Goal: Navigation & Orientation: Understand site structure

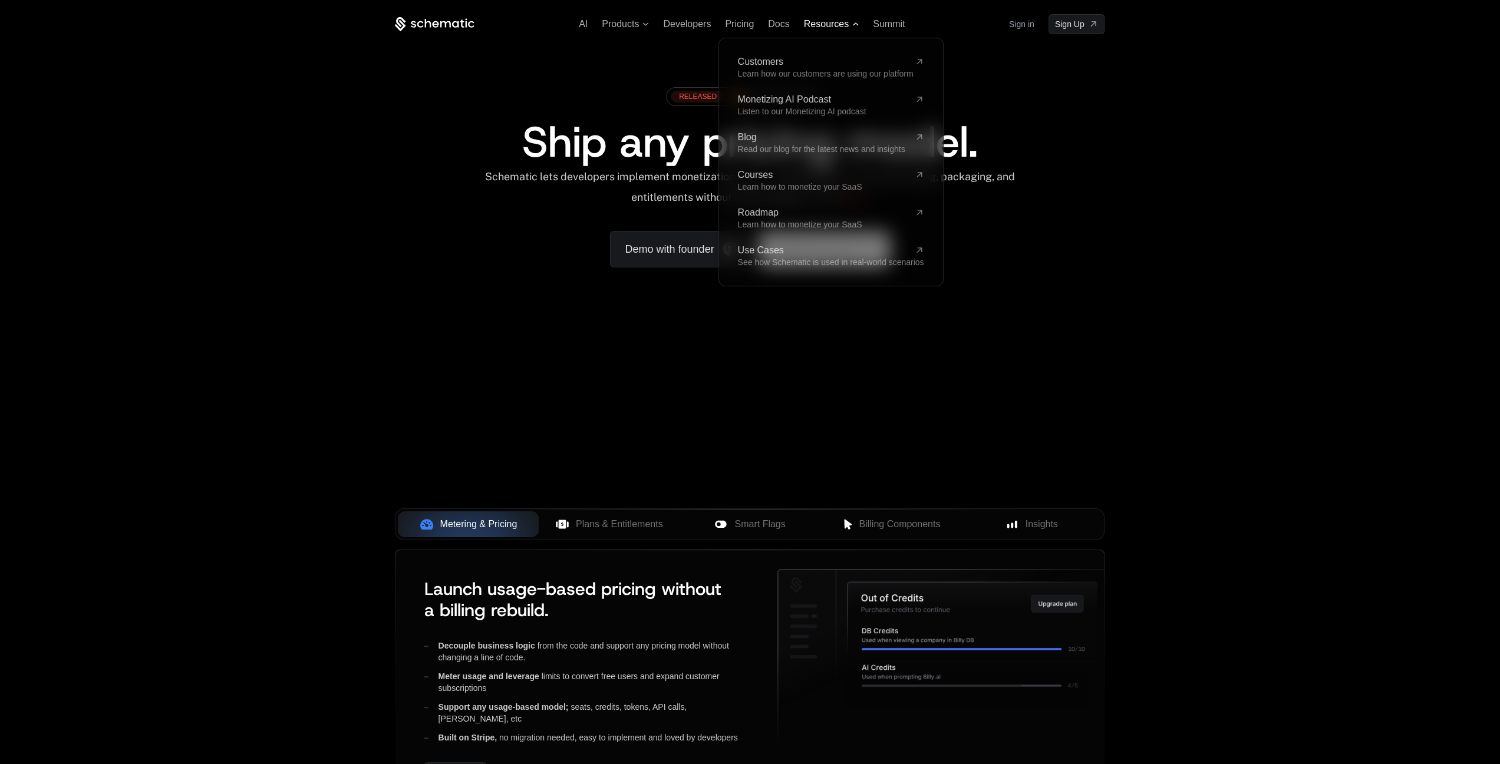
click at [839, 19] on span "Resources" at bounding box center [826, 24] width 45 height 11
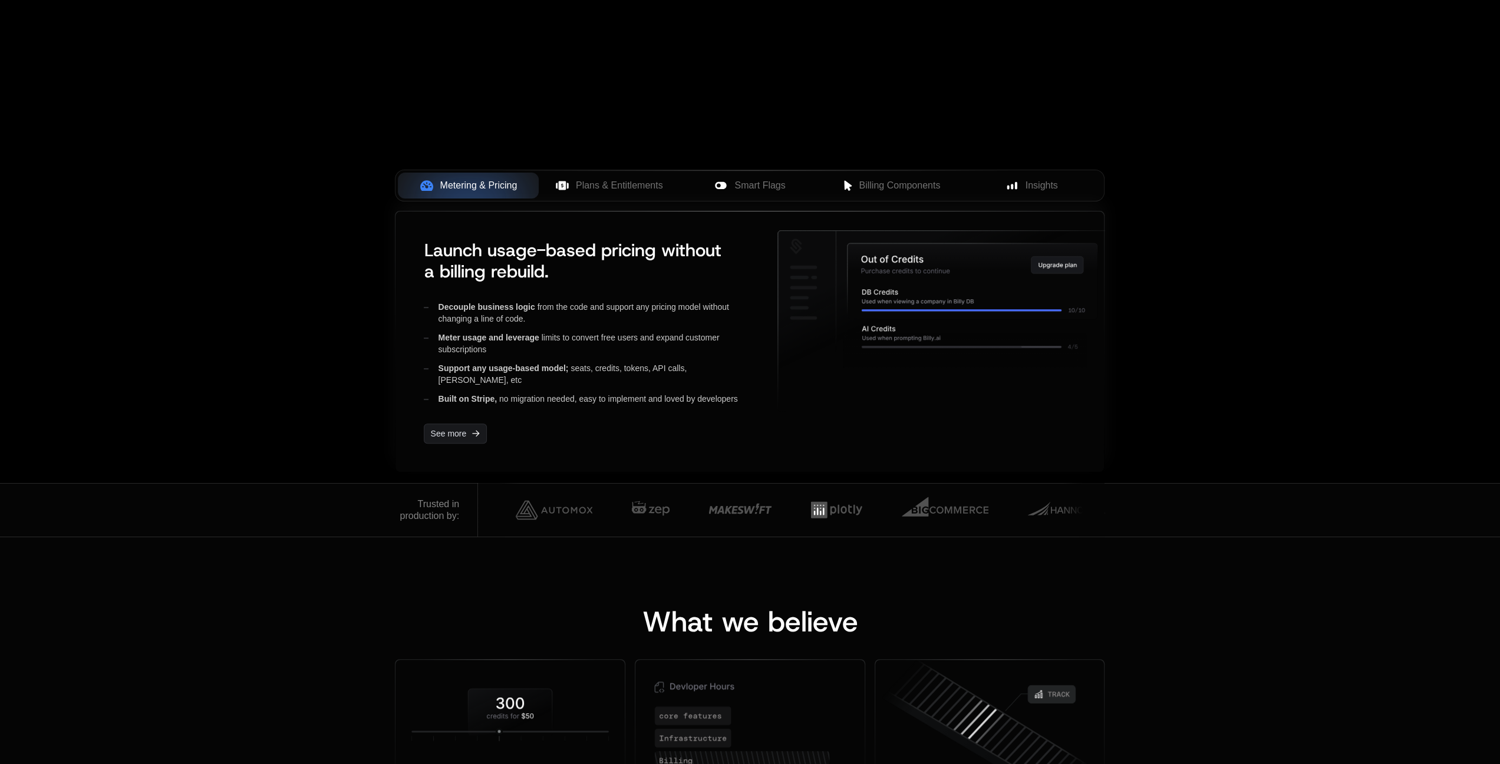
scroll to position [354, 0]
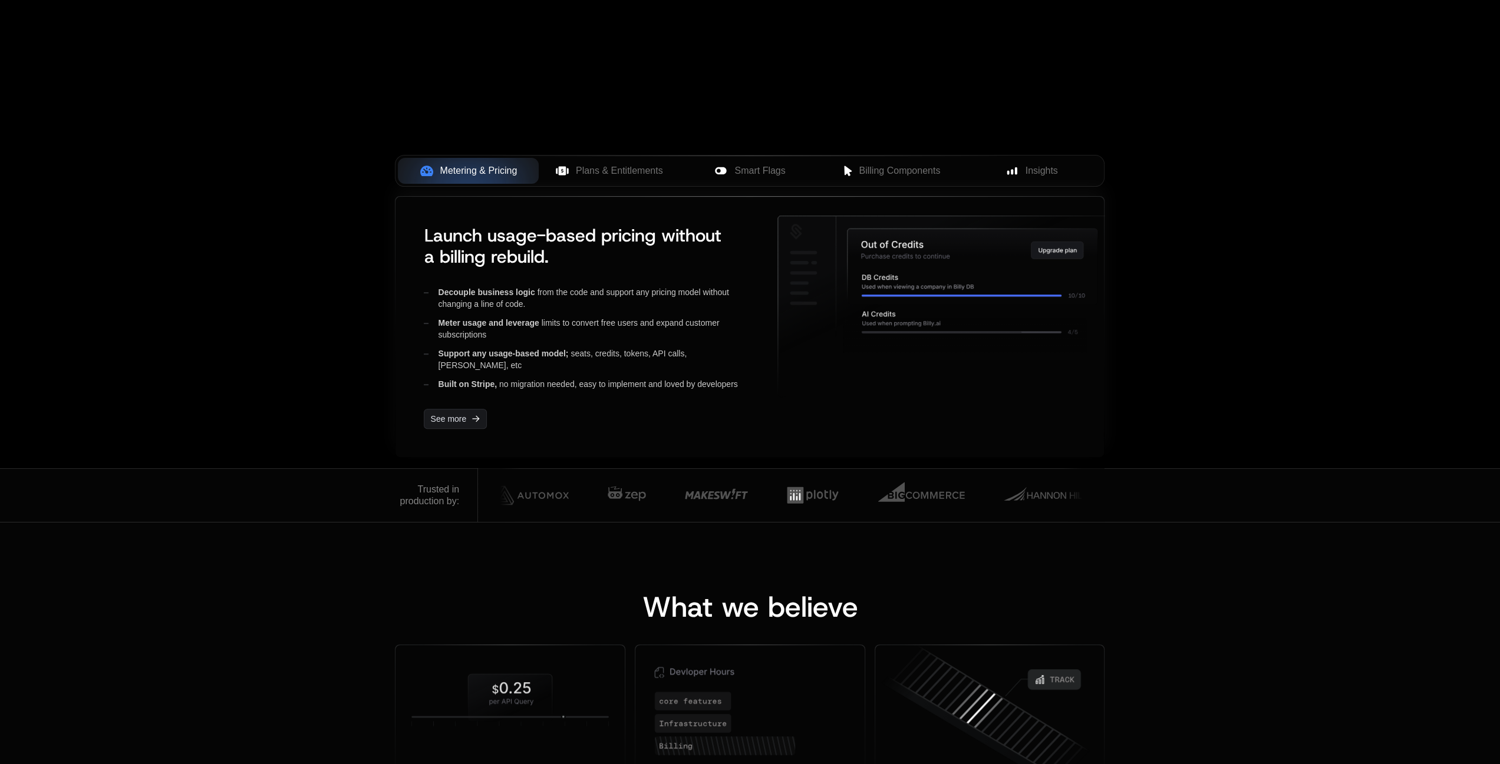
click at [487, 360] on div "Decouple business logic from the code and support any pricing model without cha…" at bounding box center [591, 338] width 335 height 104
click at [508, 378] on div "Built on Stripe, no migration needed, easy to implement and loved by developers" at bounding box center [591, 384] width 335 height 12
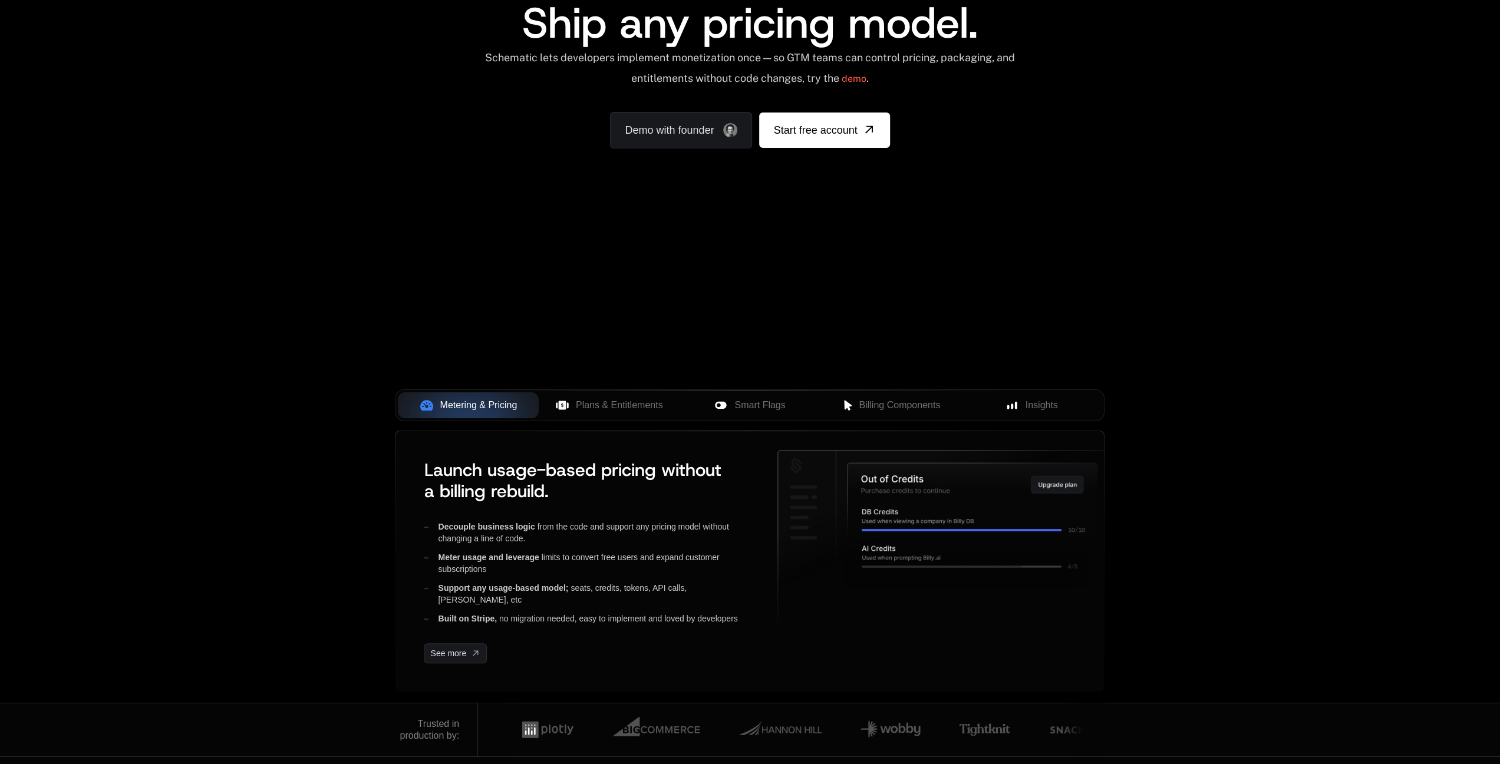
scroll to position [118, 0]
click at [583, 402] on span "Plans & Entitlements" at bounding box center [619, 407] width 87 height 14
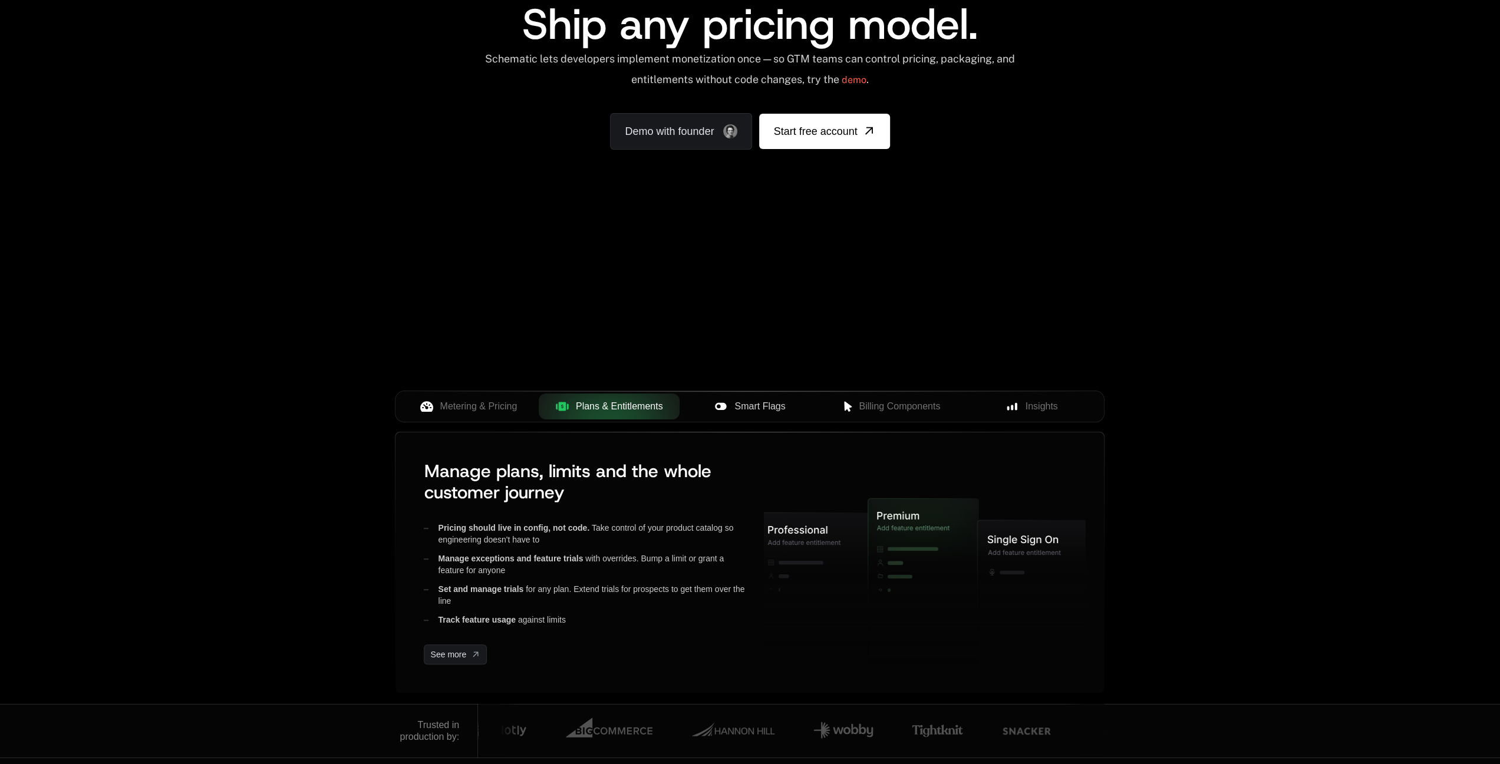
click at [748, 408] on span "Smart Flags" at bounding box center [759, 407] width 51 height 14
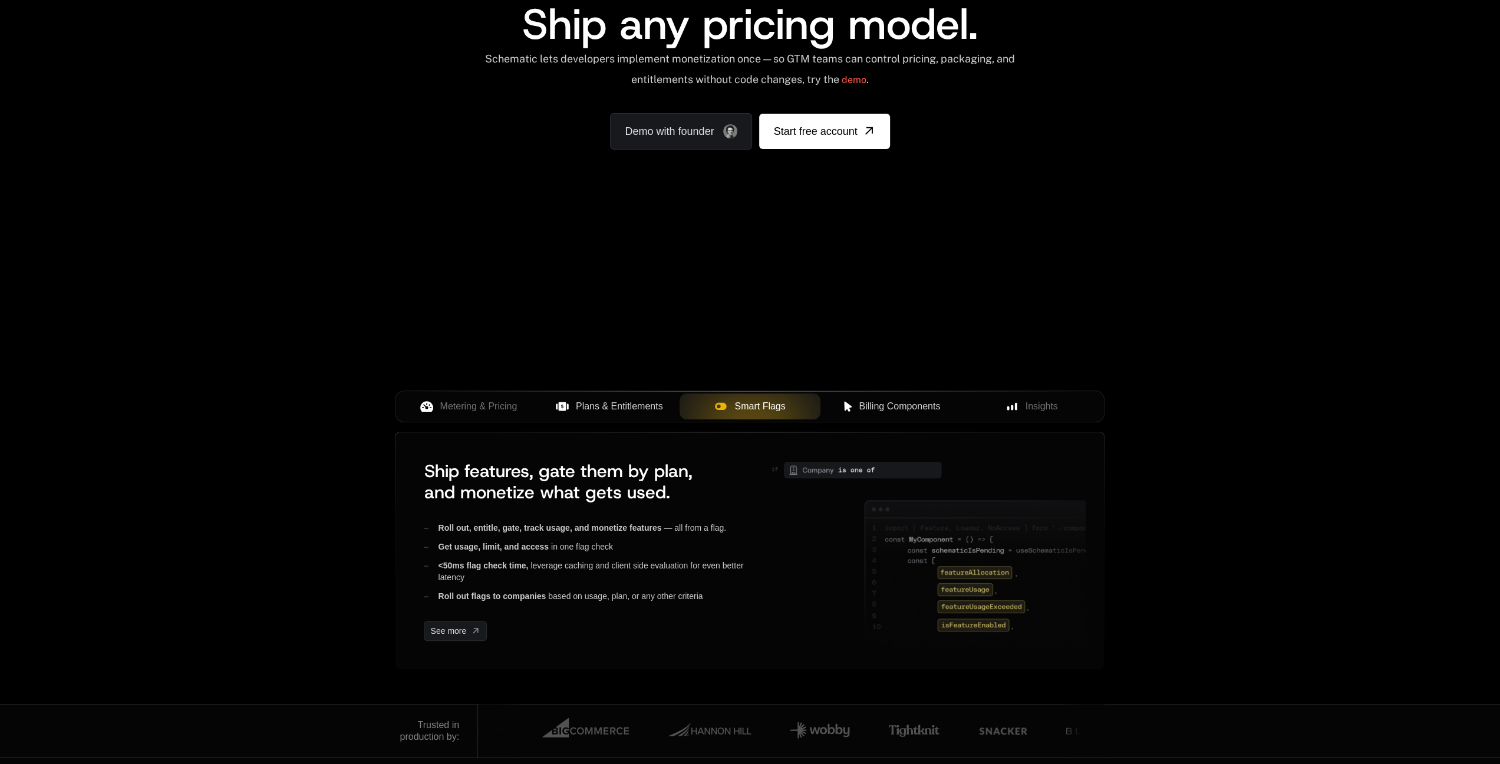
click at [901, 395] on button "Billing Components" at bounding box center [890, 407] width 141 height 26
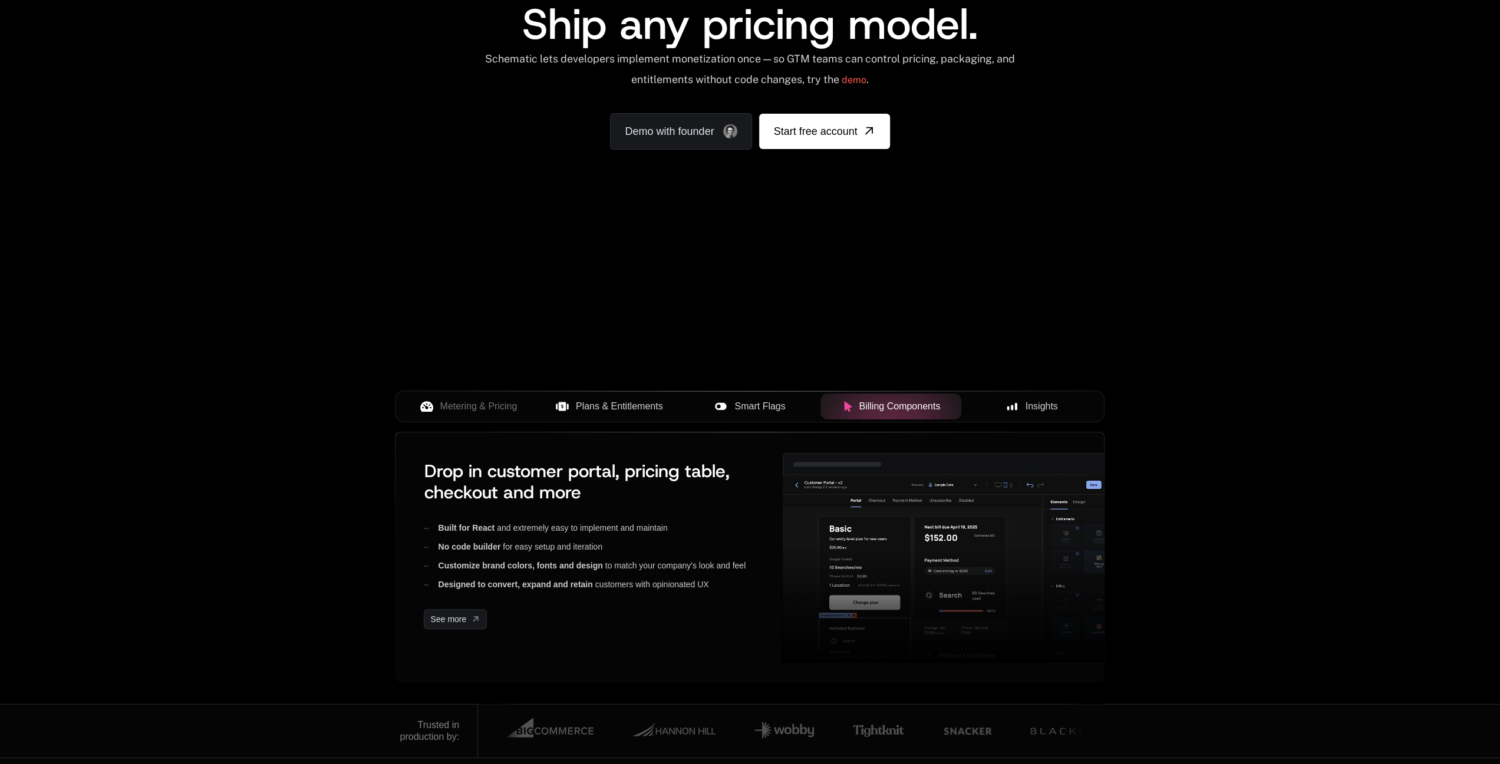
click at [1031, 404] on span "Insights" at bounding box center [1041, 407] width 32 height 14
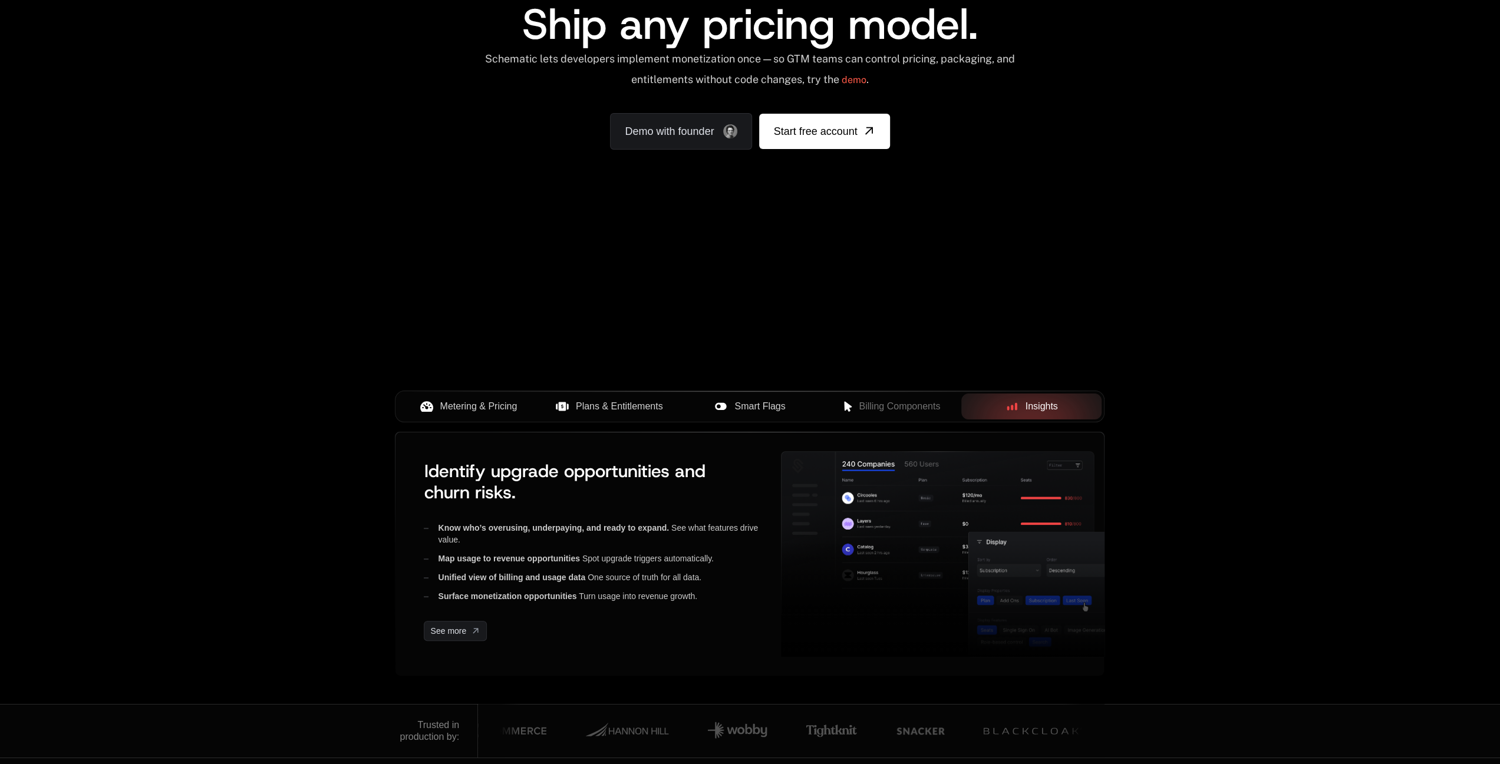
click at [423, 416] on button "Metering & Pricing" at bounding box center [468, 407] width 141 height 26
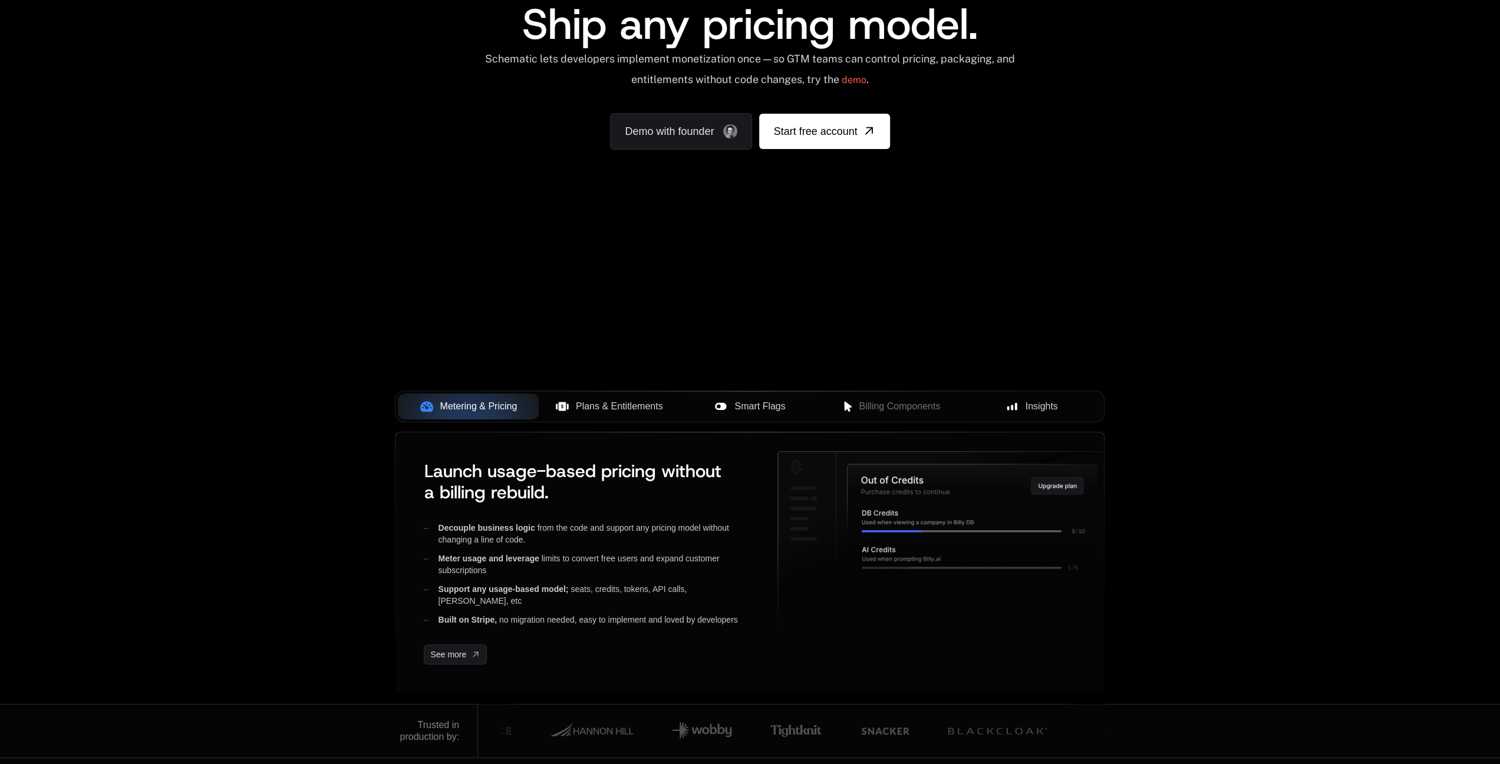
click at [1094, 405] on button "Insights" at bounding box center [1031, 407] width 141 height 26
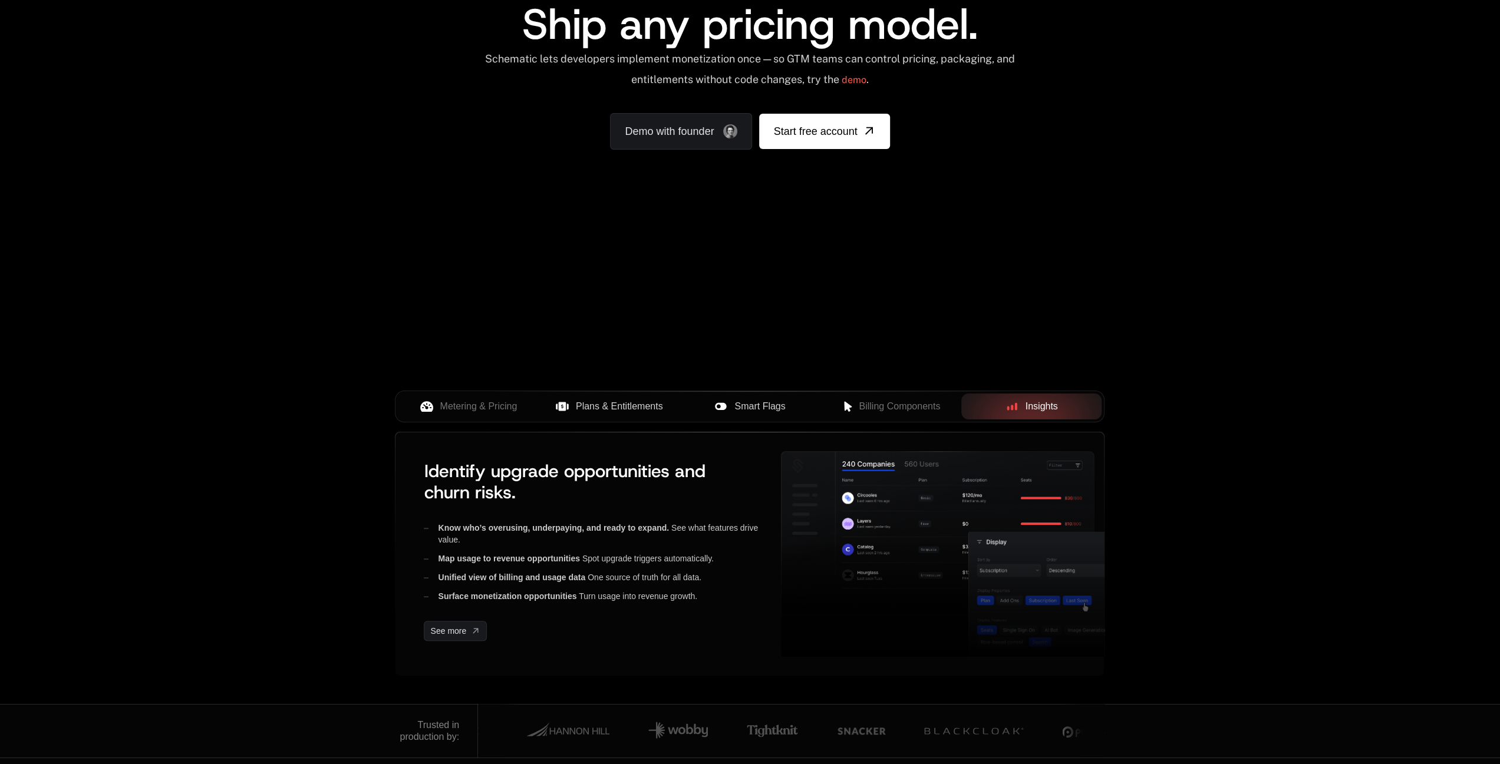
click at [390, 412] on div "Metering & Pricing Plans & Entitlements Smart Flags Billing Components Insights…" at bounding box center [750, 553] width 766 height 302
click at [425, 406] on icon at bounding box center [426, 406] width 13 height 13
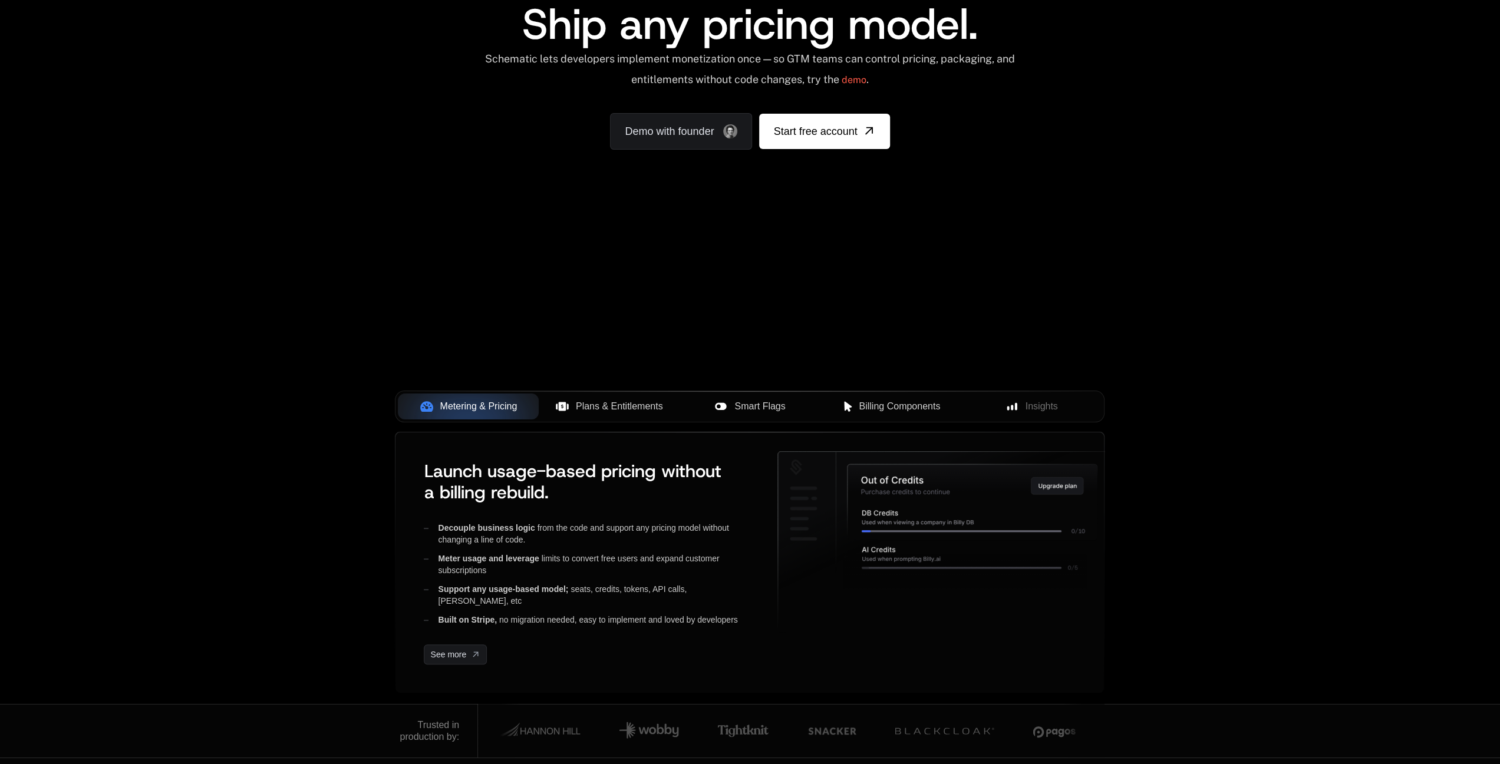
click at [837, 405] on div "Billing Components" at bounding box center [891, 407] width 122 height 14
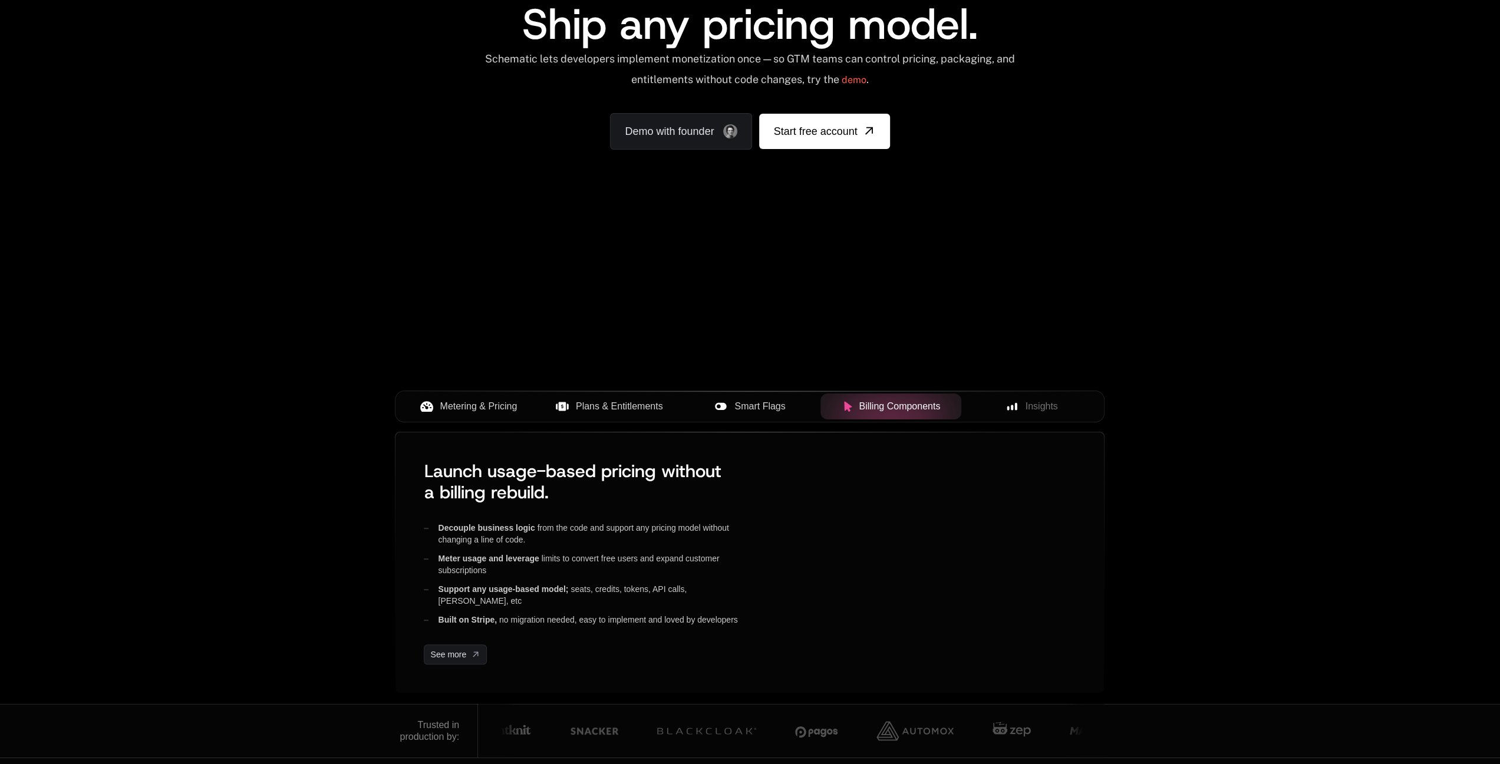
click at [1044, 402] on span "Insights" at bounding box center [1041, 407] width 32 height 14
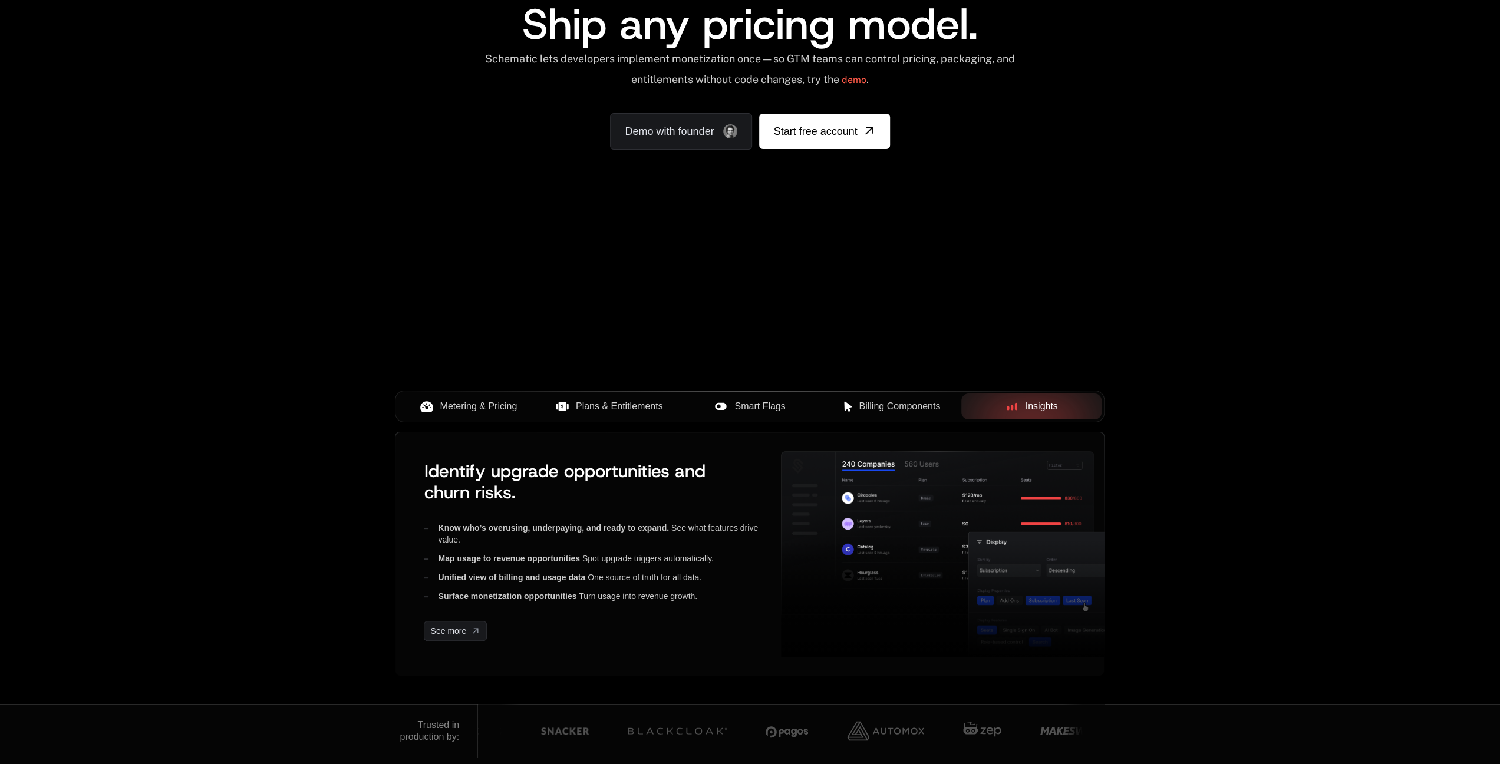
click at [475, 400] on span "Metering & Pricing" at bounding box center [478, 407] width 77 height 14
click at [643, 405] on span "Plans & Entitlements" at bounding box center [619, 407] width 87 height 14
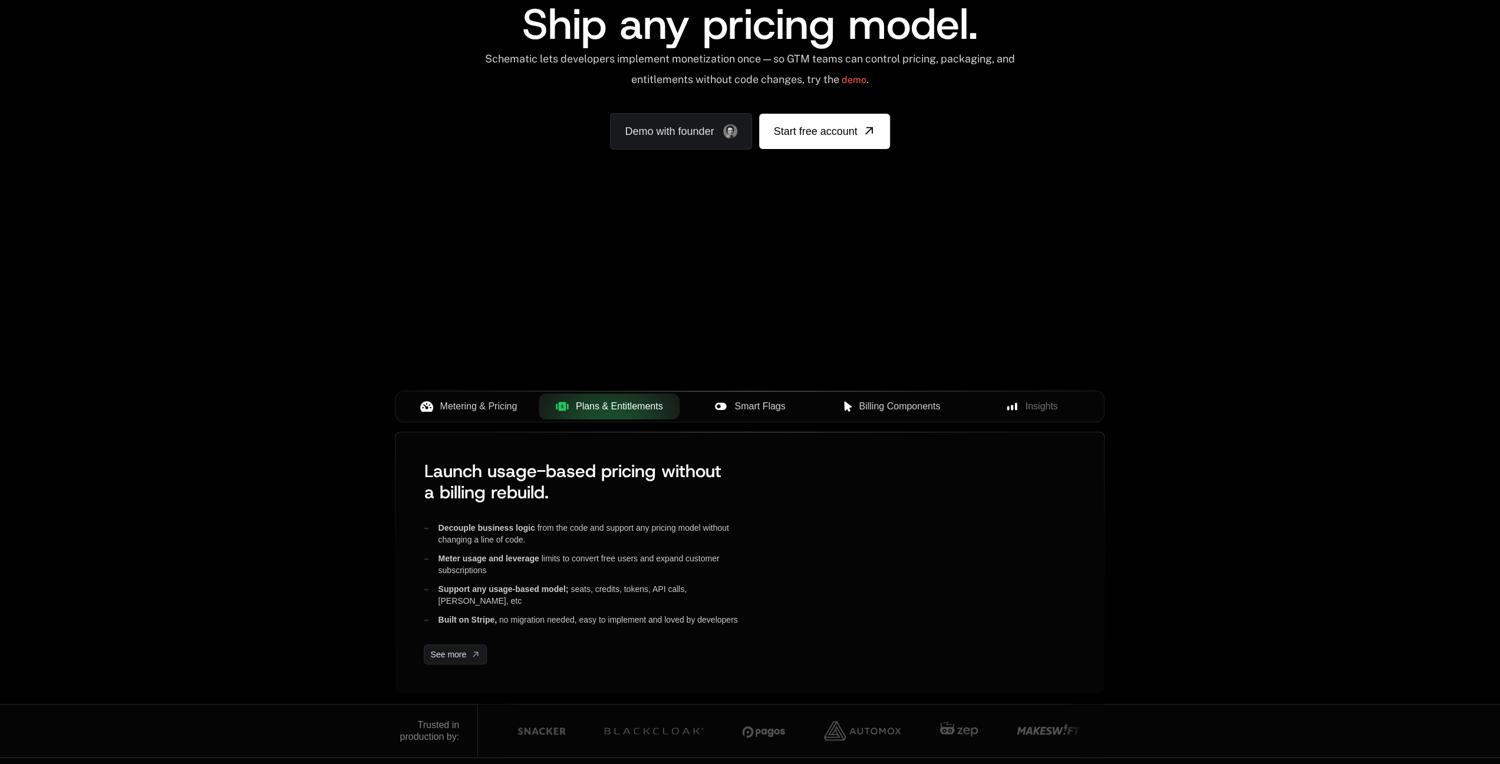
click at [758, 397] on button "Smart Flags" at bounding box center [749, 407] width 141 height 26
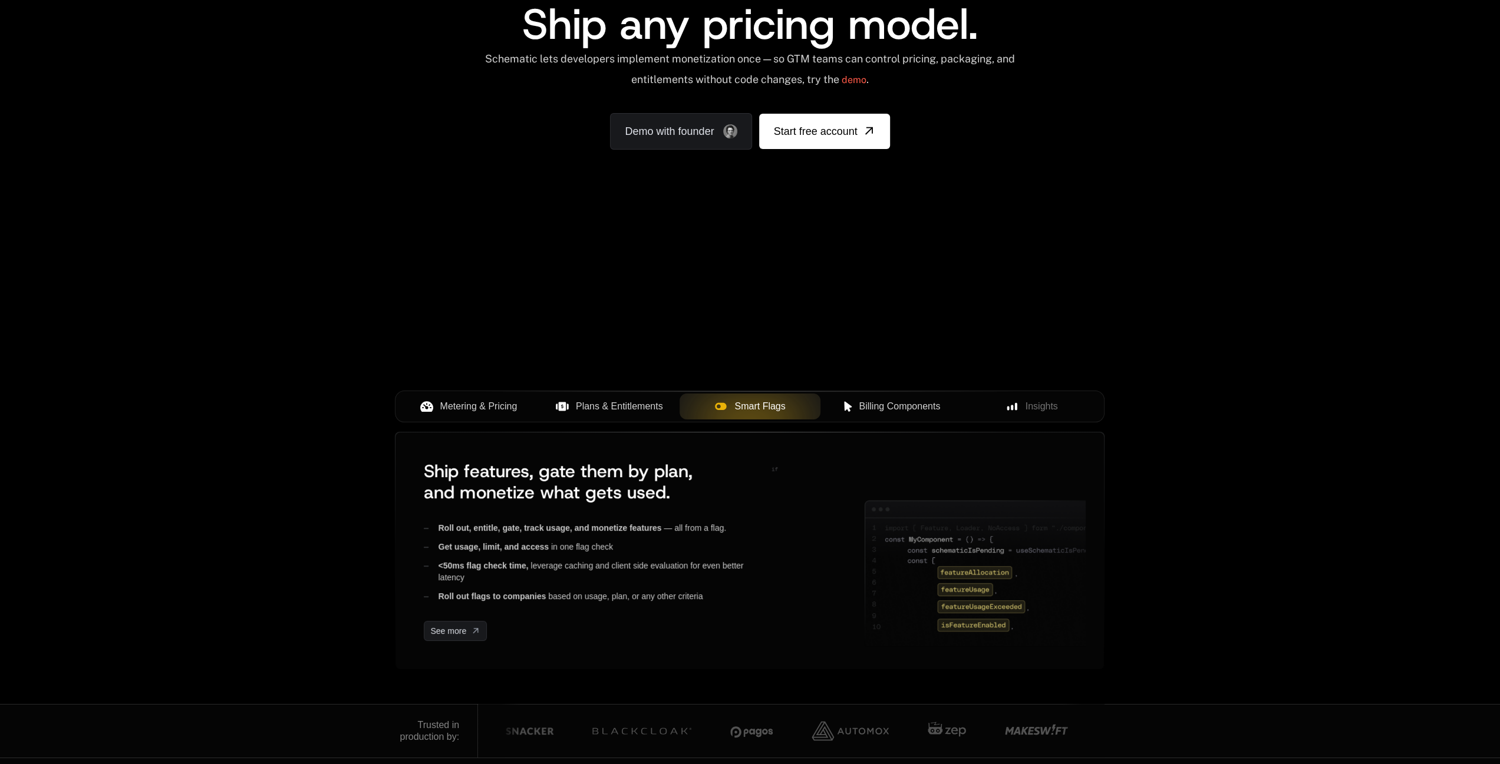
click at [961, 407] on button "Billing Components" at bounding box center [890, 407] width 141 height 26
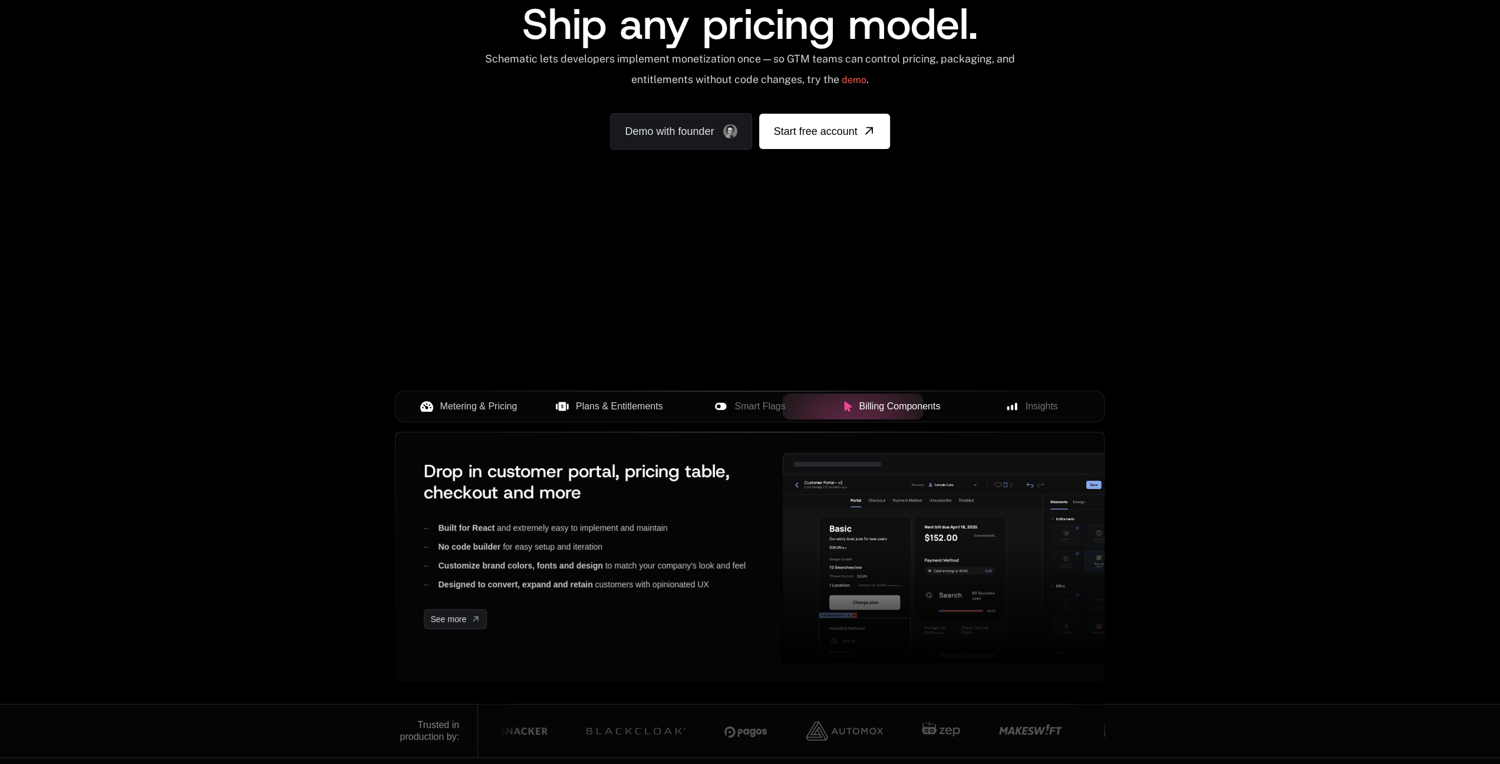
click at [1057, 400] on span "Insights" at bounding box center [1041, 407] width 32 height 14
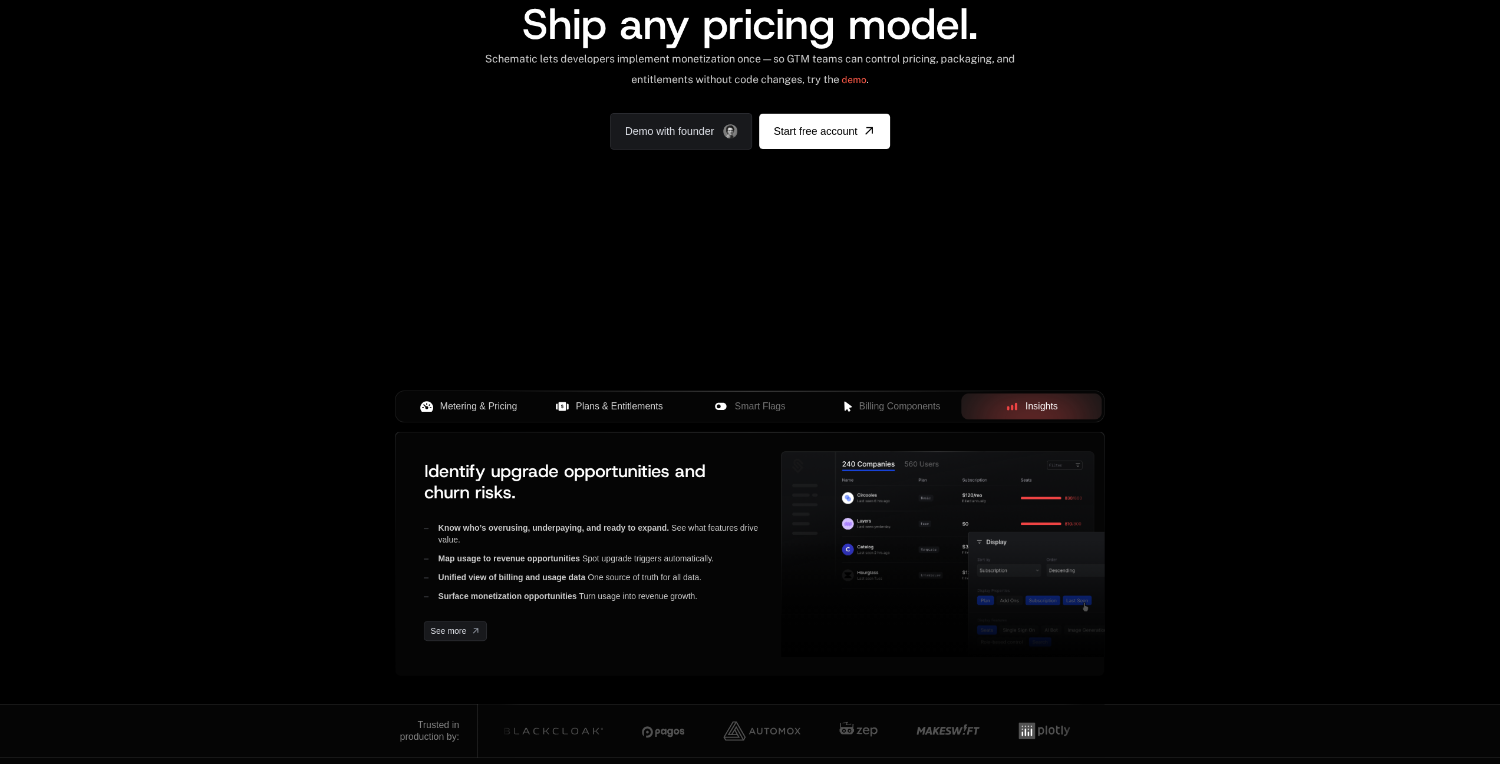
click at [233, 433] on div "AI Products Developers Pricing Docs Resources Summit Sign in Sign Up RELEASED 🔥…" at bounding box center [750, 293] width 1500 height 822
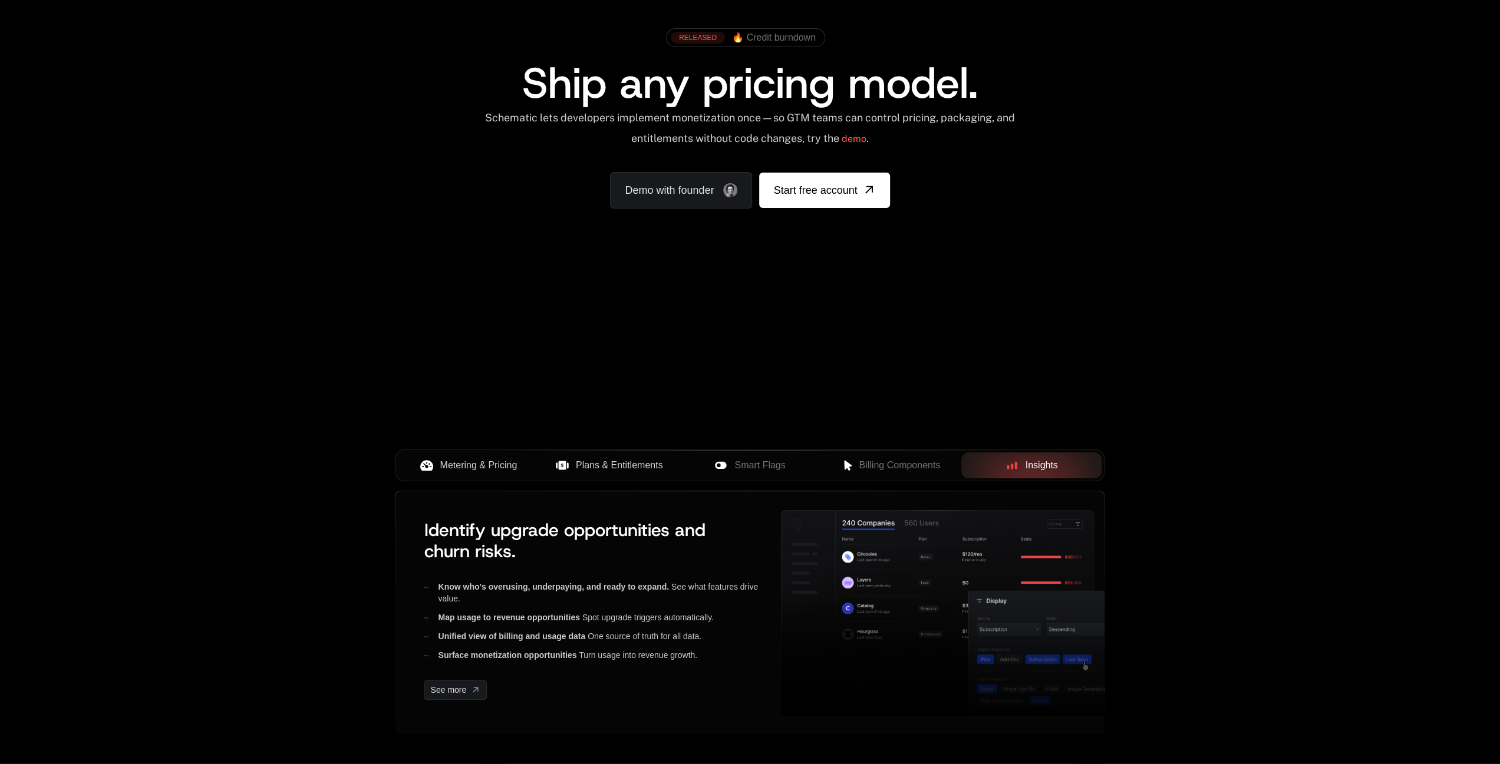
scroll to position [0, 0]
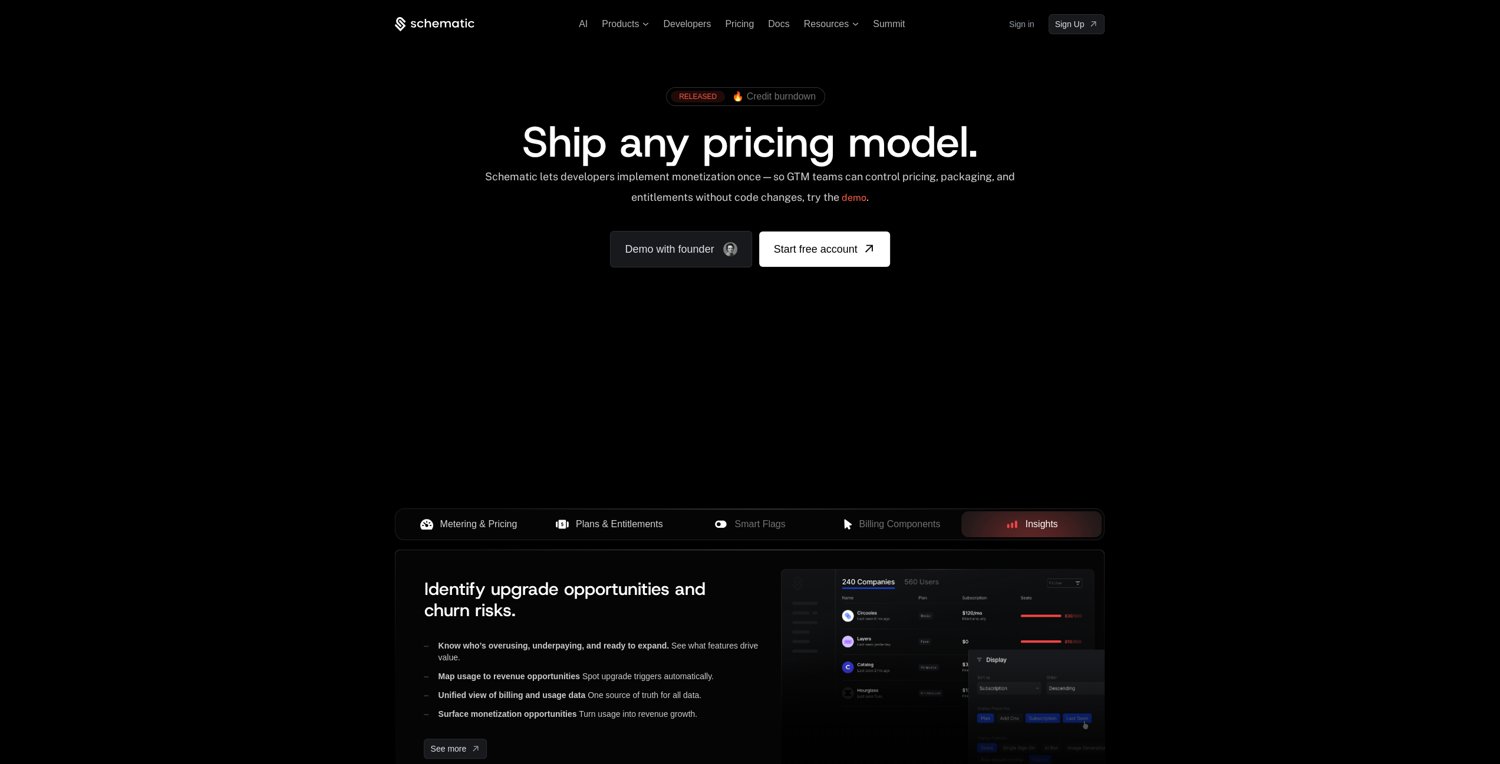
click at [469, 526] on span "Metering & Pricing" at bounding box center [478, 524] width 77 height 14
click at [579, 514] on button "Plans & Entitlements" at bounding box center [609, 524] width 141 height 26
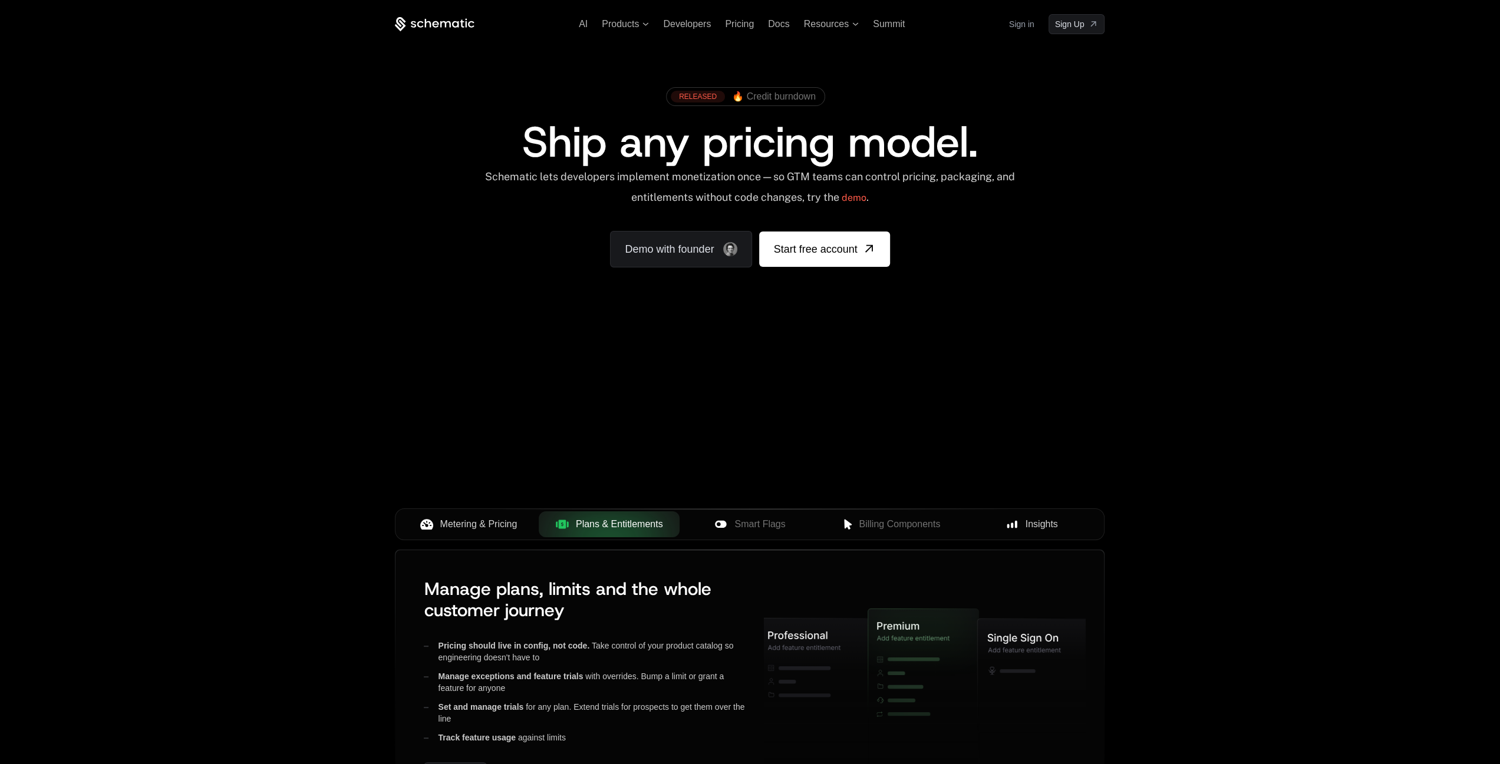
click at [1026, 513] on button "Insights" at bounding box center [1031, 524] width 141 height 26
